Goal: Task Accomplishment & Management: Manage account settings

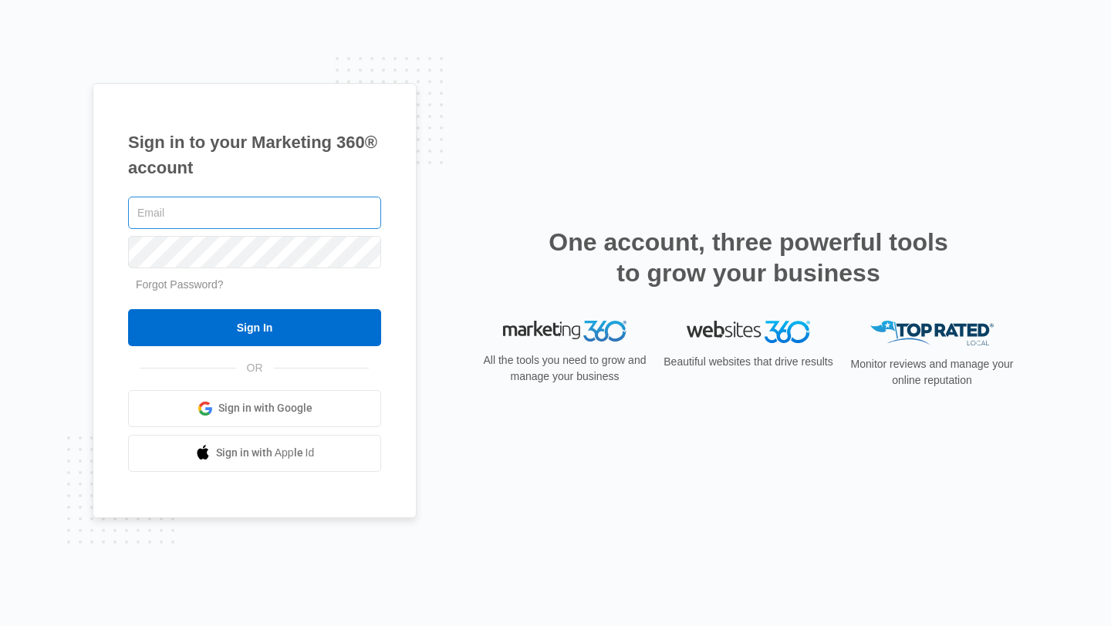
click at [147, 217] on input "text" at bounding box center [254, 213] width 253 height 32
type input "M"
type input "[EMAIL_ADDRESS][DOMAIN_NAME]"
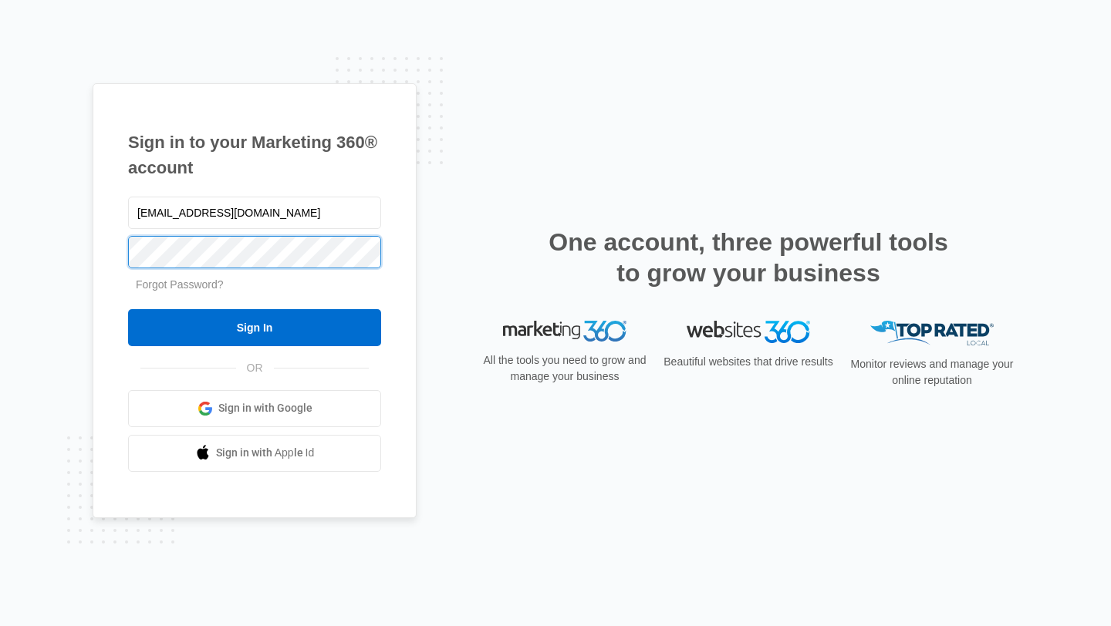
click at [128, 309] on input "Sign In" at bounding box center [254, 327] width 253 height 37
